Goal: Transaction & Acquisition: Purchase product/service

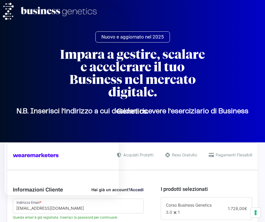
select select "SR"
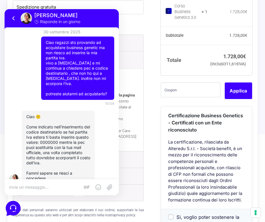
scroll to position [589, 0]
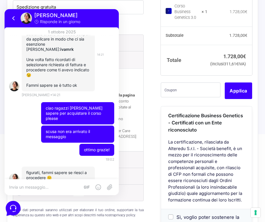
click at [69, 47] on strong "ivamrk" at bounding box center [66, 49] width 13 height 5
copy strong "ivamrk"
click at [183, 96] on input "text" at bounding box center [191, 90] width 60 height 15
paste input "ivamrk"
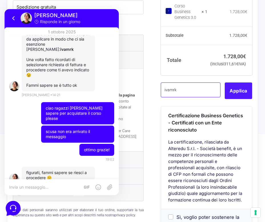
type input "ivamrk"
click at [245, 92] on button "Applica" at bounding box center [238, 91] width 27 height 17
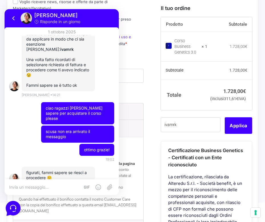
scroll to position [433, 0]
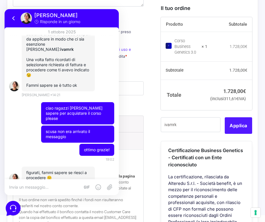
click at [240, 127] on button "Applica" at bounding box center [238, 125] width 27 height 17
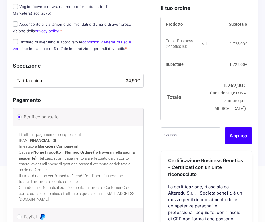
type input "[EMAIL_ADDRESS][DOMAIN_NAME]"
type input "[PERSON_NAME]"
type input "zampino"
select select "IT"
type input "[GEOGRAPHIC_DATA]"
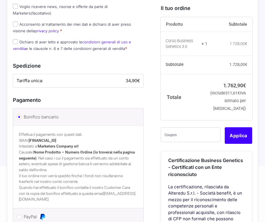
type input "[STREET_ADDRESS]"
type input "96100"
type input "[PHONE_NUMBER]"
type input "RZ COACHING INTERNATIONAL LTD"
select select "CY"
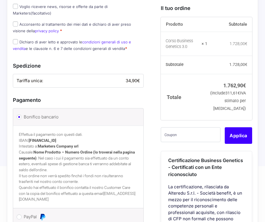
type input "Famagusta"
type input "Paralimni"
type input "Efesou 9"
type input "5280"
type input "[PHONE_NUMBER]"
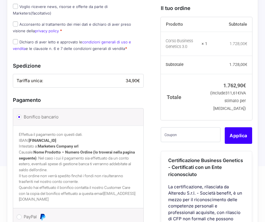
type input "60059845M"
type input "[EMAIL_ADDRESS][DOMAIN_NAME]"
select select "IT"
select select "SR"
select select "CY"
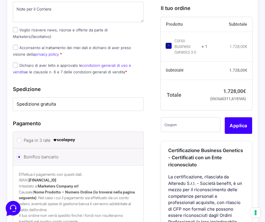
scroll to position [421, 0]
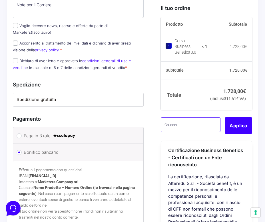
click at [180, 124] on input "text" at bounding box center [191, 124] width 60 height 15
paste input "ivamrk"
type input "ivamrk"
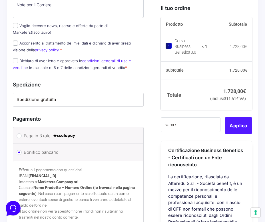
click at [235, 129] on button "Applica" at bounding box center [238, 125] width 27 height 17
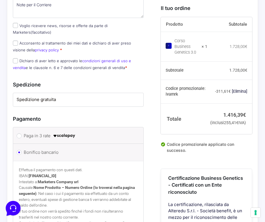
click at [37, 137] on label "Paga in 3 rate" at bounding box center [79, 136] width 111 height 9
click at [22, 137] on input "Paga in 3 rate" at bounding box center [19, 136] width 5 height 5
radio input "true"
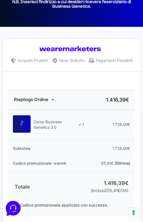
scroll to position [25, 0]
